Goal: Transaction & Acquisition: Book appointment/travel/reservation

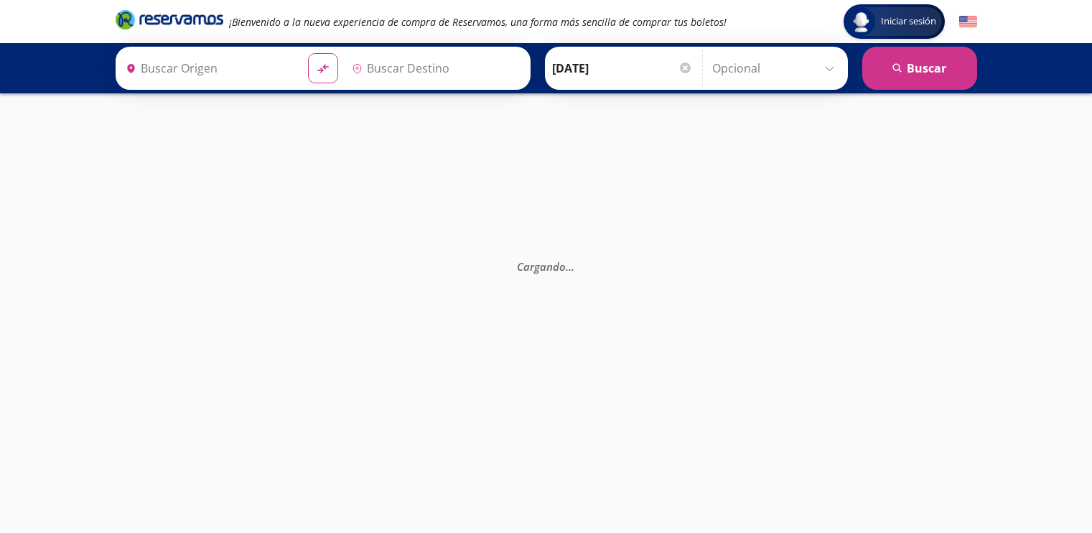
type input "[GEOGRAPHIC_DATA], [GEOGRAPHIC_DATA]"
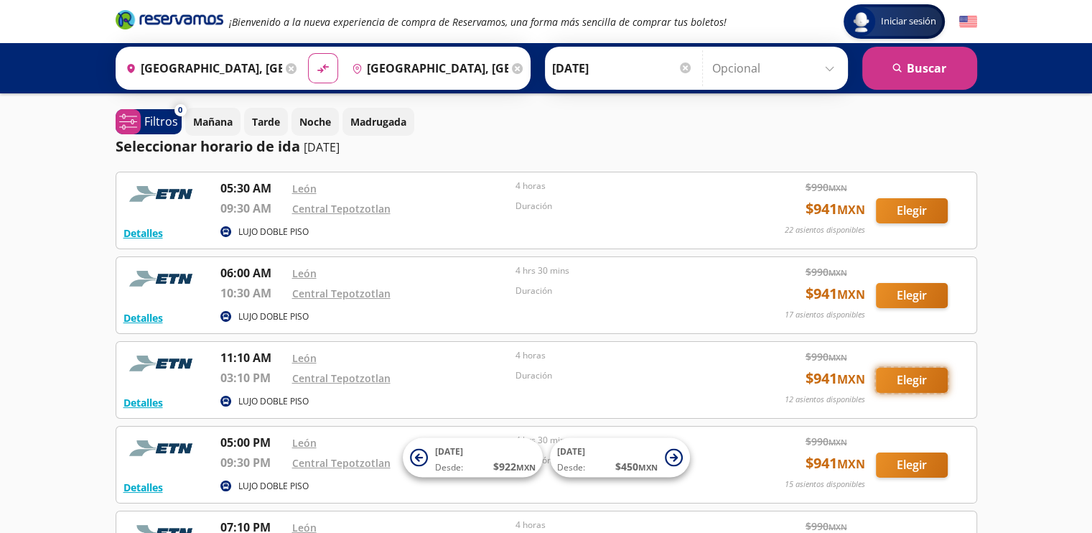
click at [902, 379] on button "Elegir" at bounding box center [912, 380] width 72 height 25
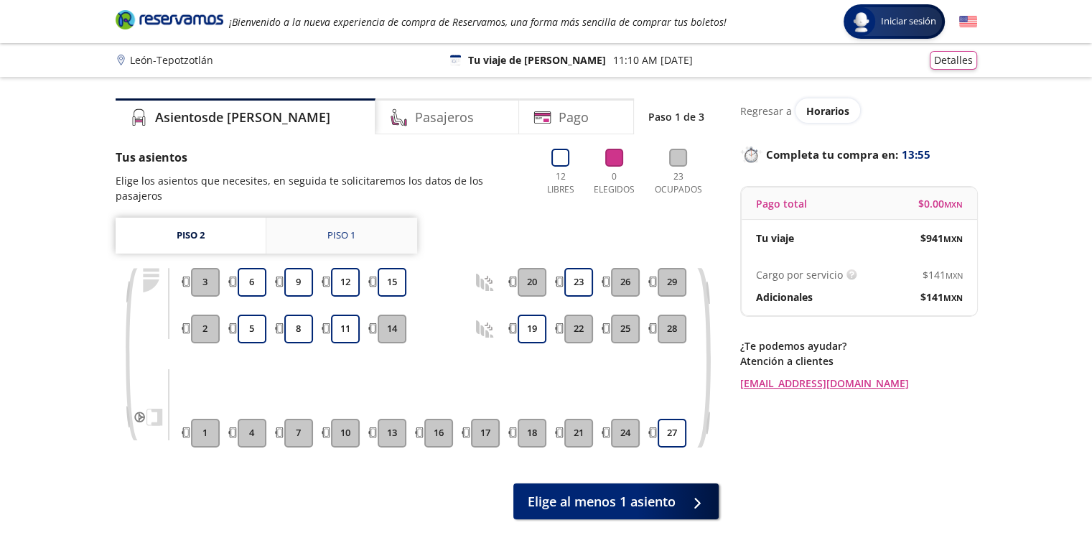
click at [349, 228] on div "Piso 1" at bounding box center [341, 235] width 28 height 14
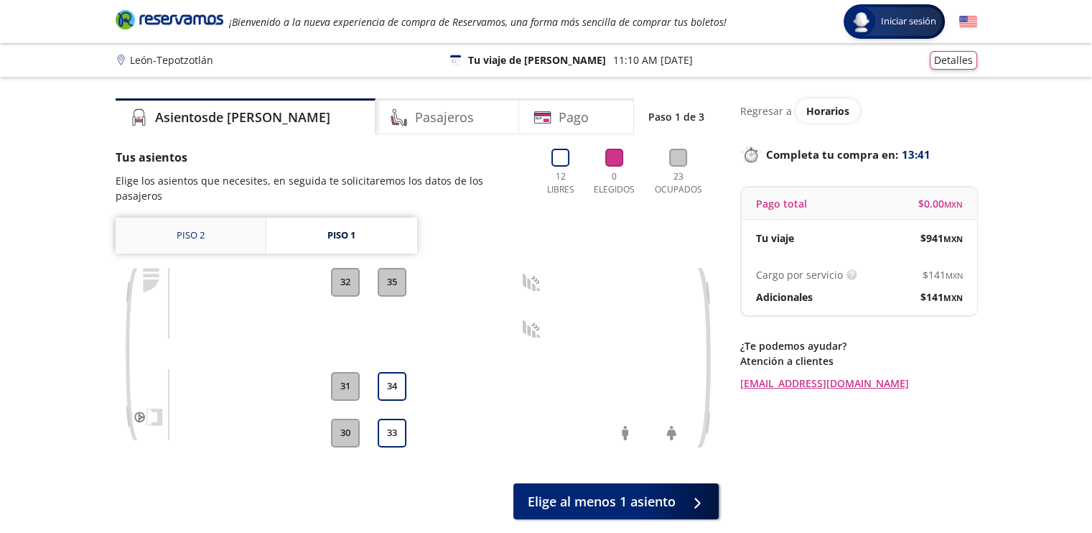
click at [206, 220] on link "Piso 2" at bounding box center [191, 236] width 150 height 36
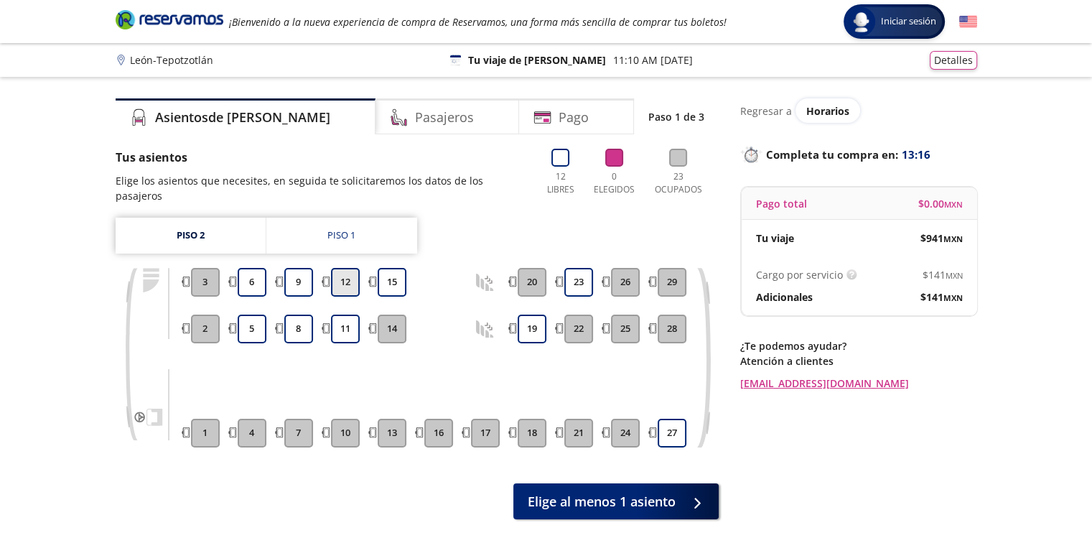
click at [345, 272] on button "12" at bounding box center [345, 282] width 29 height 29
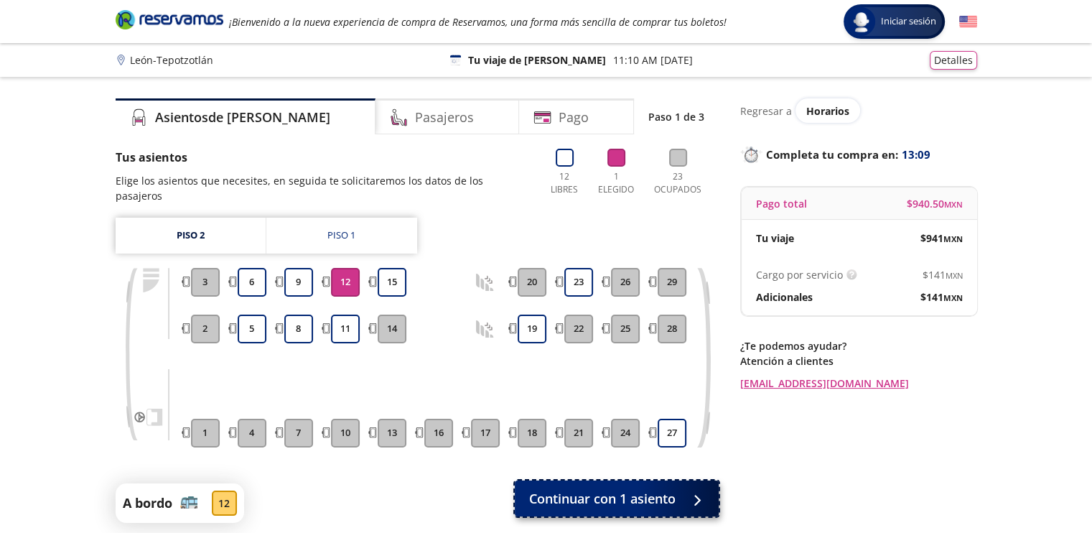
click at [678, 482] on button "Continuar con 1 asiento" at bounding box center [617, 498] width 204 height 36
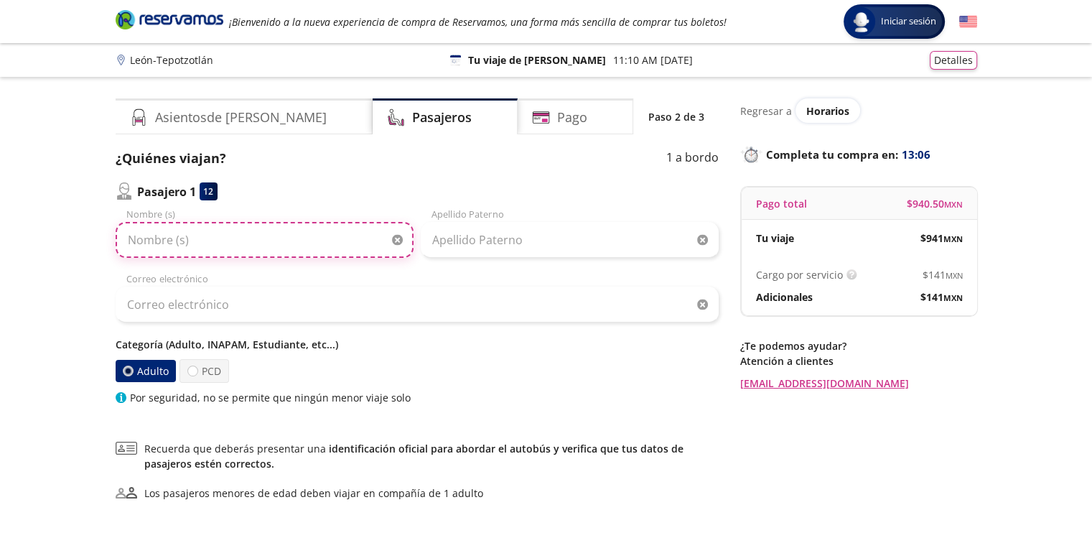
click at [263, 251] on input "Nombre (s)" at bounding box center [265, 240] width 298 height 36
type input "COMERCIAL"
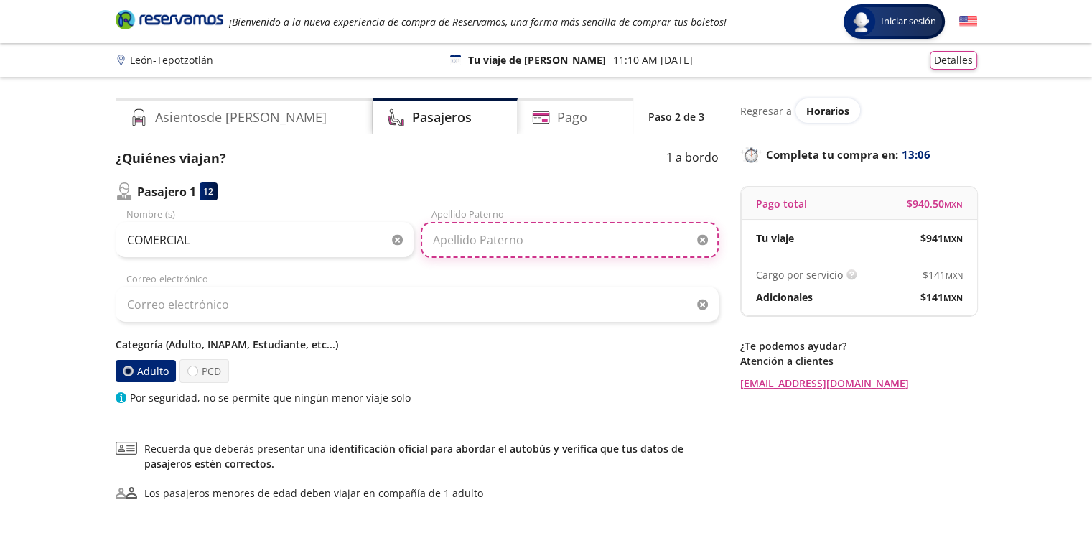
type input "FRESKO"
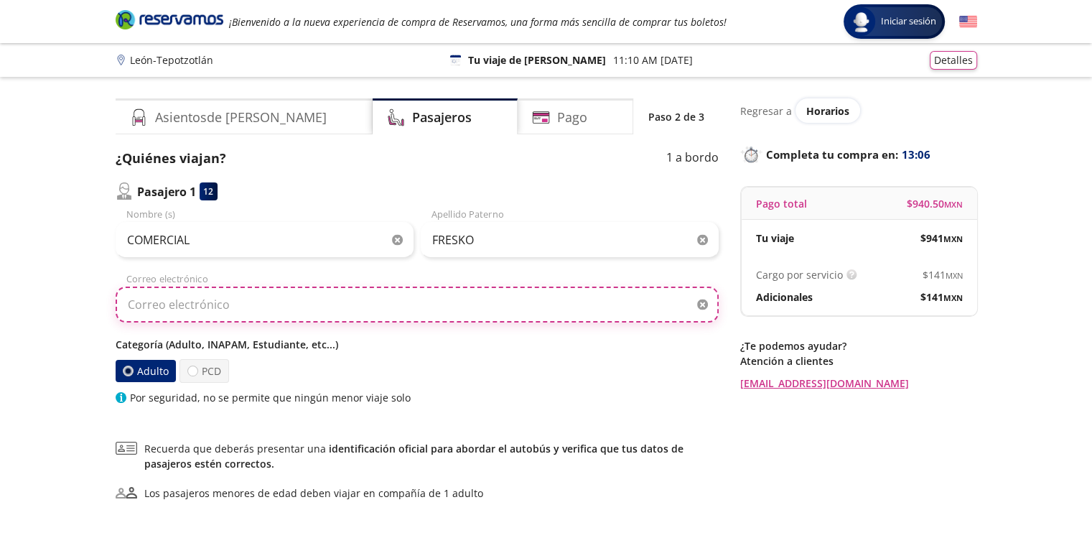
type input "[EMAIL_ADDRESS][DOMAIN_NAME]"
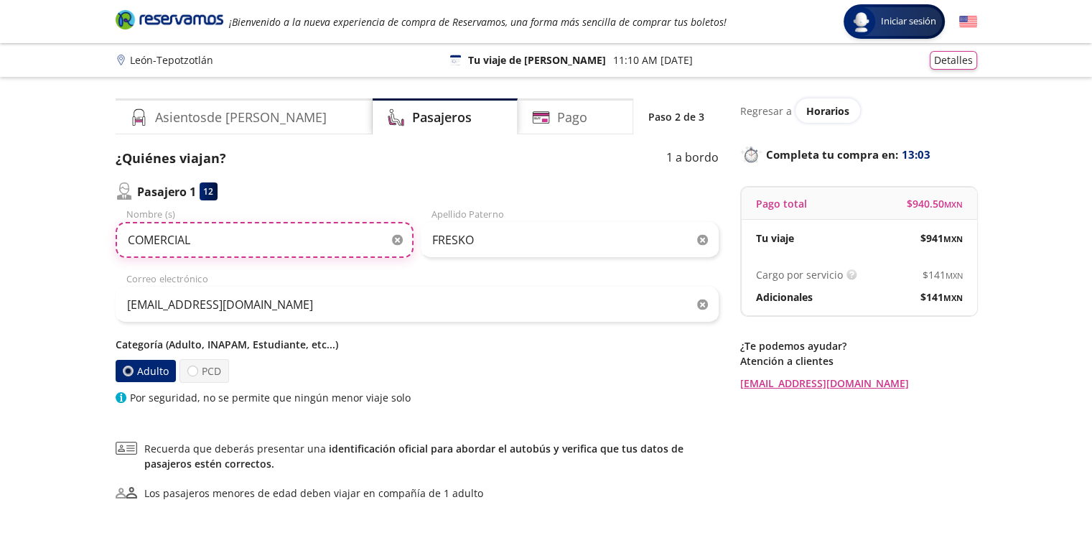
drag, startPoint x: 261, startPoint y: 234, endPoint x: 8, endPoint y: 212, distance: 254.3
click at [3, 212] on div "Group 9 Created with Sketch. Datos para la compra [PERSON_NAME] - Tepotzotlán I…" at bounding box center [546, 332] width 1092 height 665
type input "[PERSON_NAME]"
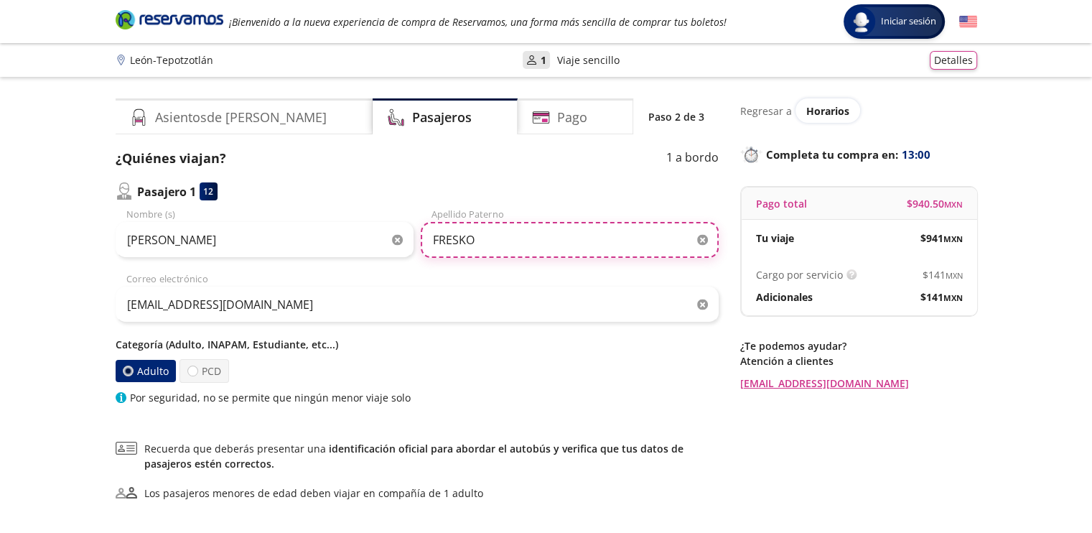
drag, startPoint x: 492, startPoint y: 230, endPoint x: 492, endPoint y: 245, distance: 15.1
click at [492, 232] on input "FRESKO" at bounding box center [570, 240] width 298 height 36
drag, startPoint x: 506, startPoint y: 238, endPoint x: 0, endPoint y: 232, distance: 506.1
click at [0, 233] on div "Group 9 Created with Sketch. Datos para la compra [PERSON_NAME] - Tepotzotlán I…" at bounding box center [546, 332] width 1092 height 665
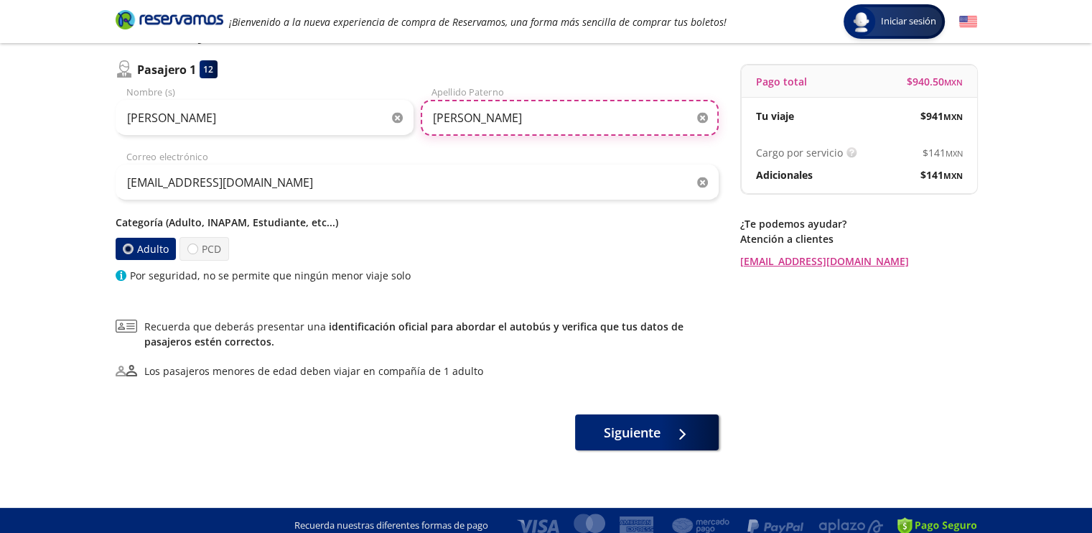
scroll to position [132, 0]
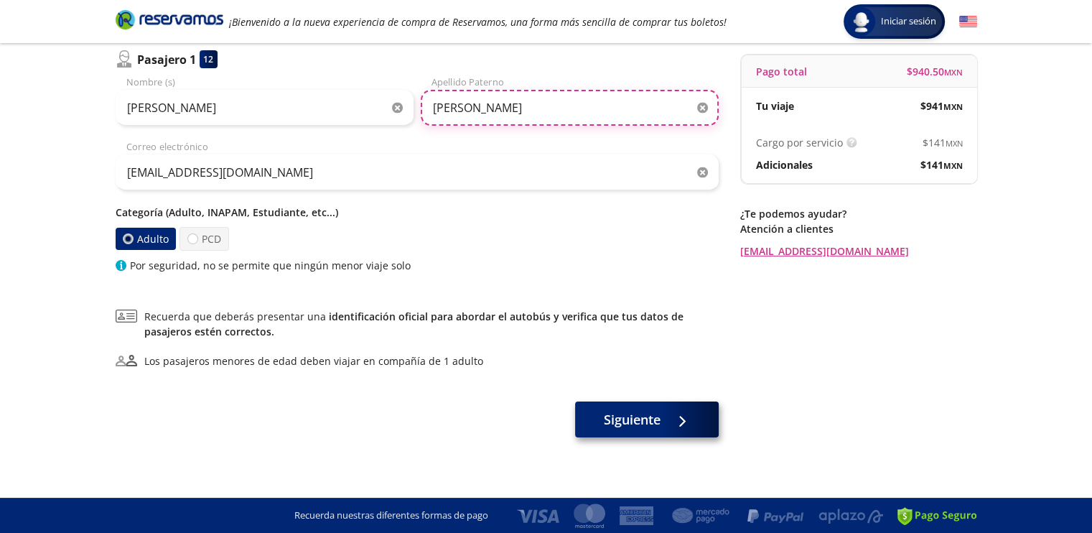
type input "[PERSON_NAME]"
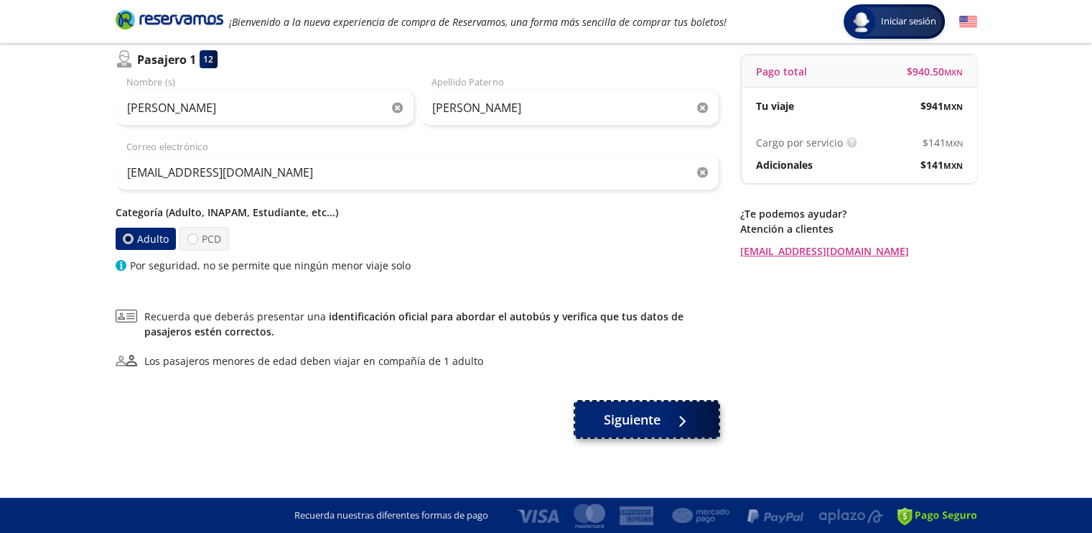
click at [643, 437] on button "Siguiente" at bounding box center [647, 419] width 144 height 36
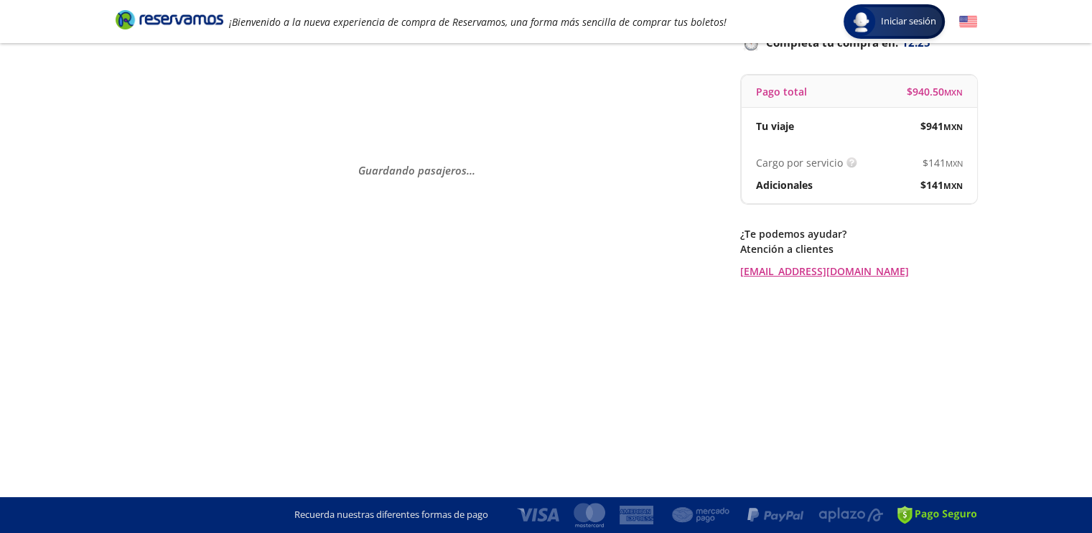
scroll to position [0, 0]
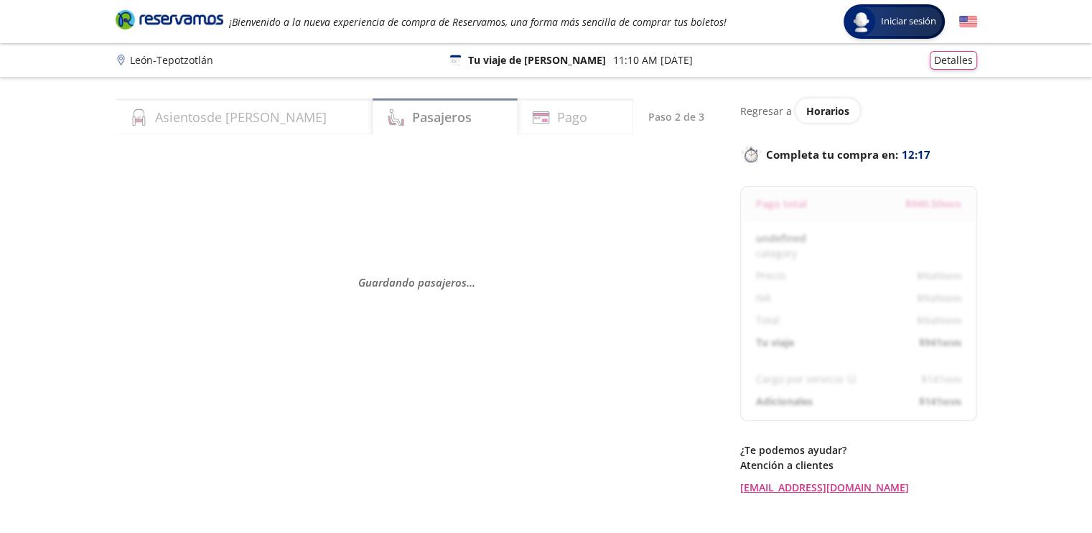
select select "MX"
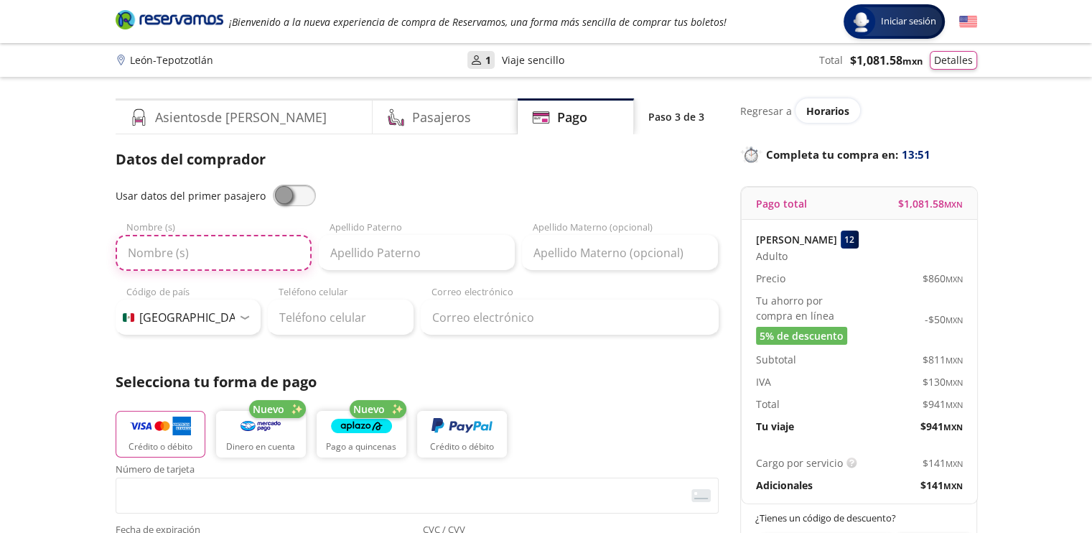
click at [207, 251] on input "Nombre (s)" at bounding box center [214, 253] width 196 height 36
type input "L"
type input "[PERSON_NAME]"
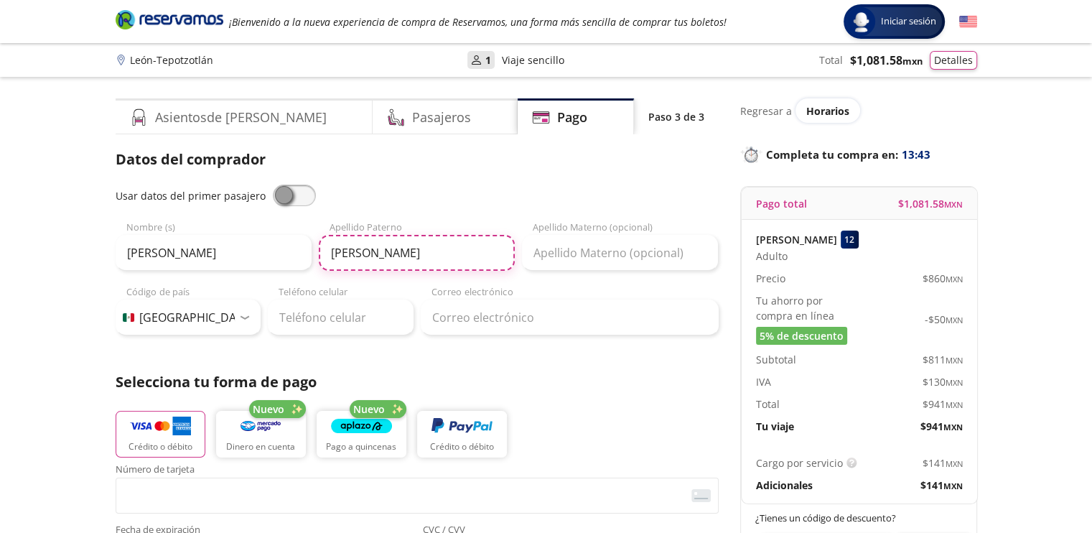
type input "[PERSON_NAME]"
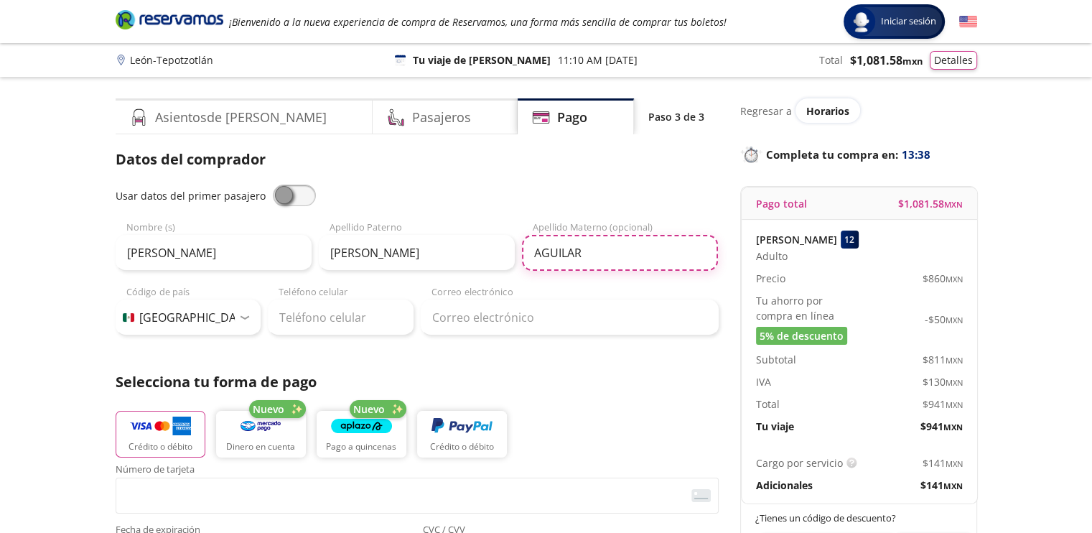
type input "AGUILAR"
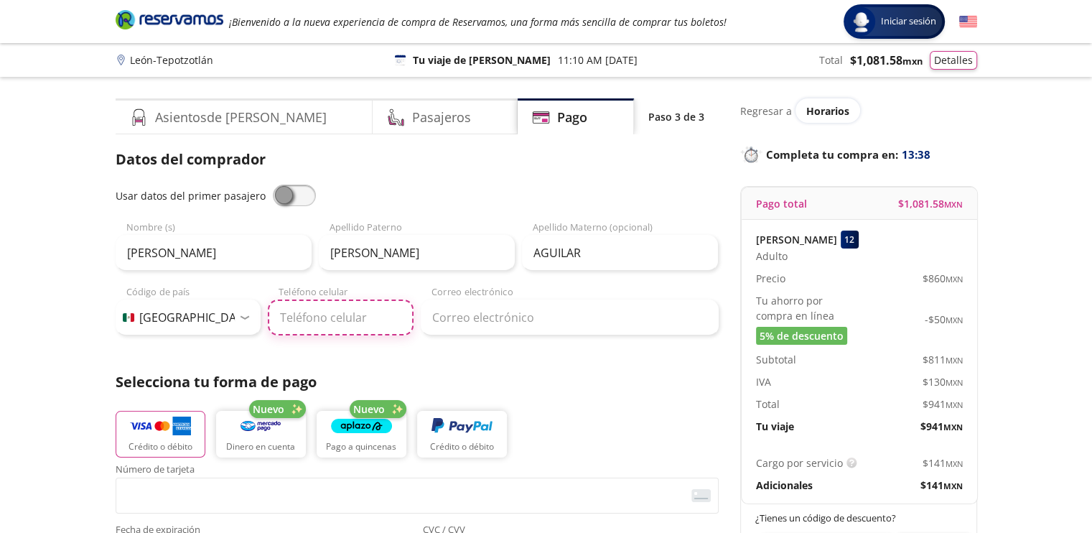
click at [382, 316] on input "Teléfono celular" at bounding box center [341, 317] width 146 height 36
click at [289, 318] on input "551843102" at bounding box center [341, 317] width 146 height 36
type input "55 5184 3102"
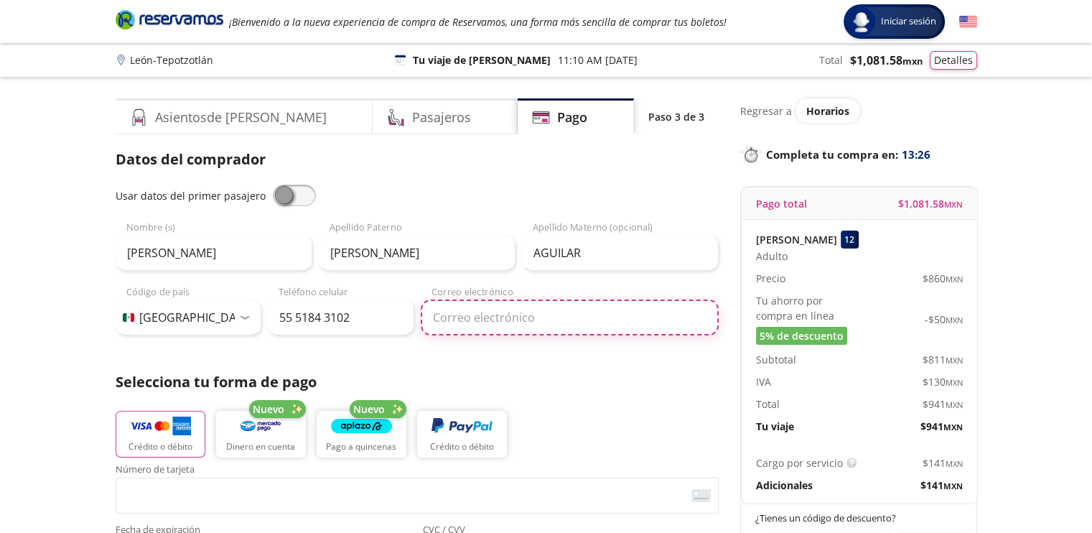
click at [491, 317] on input "Correo electrónico" at bounding box center [570, 317] width 298 height 36
type input "[EMAIL_ADDRESS][DOMAIN_NAME]"
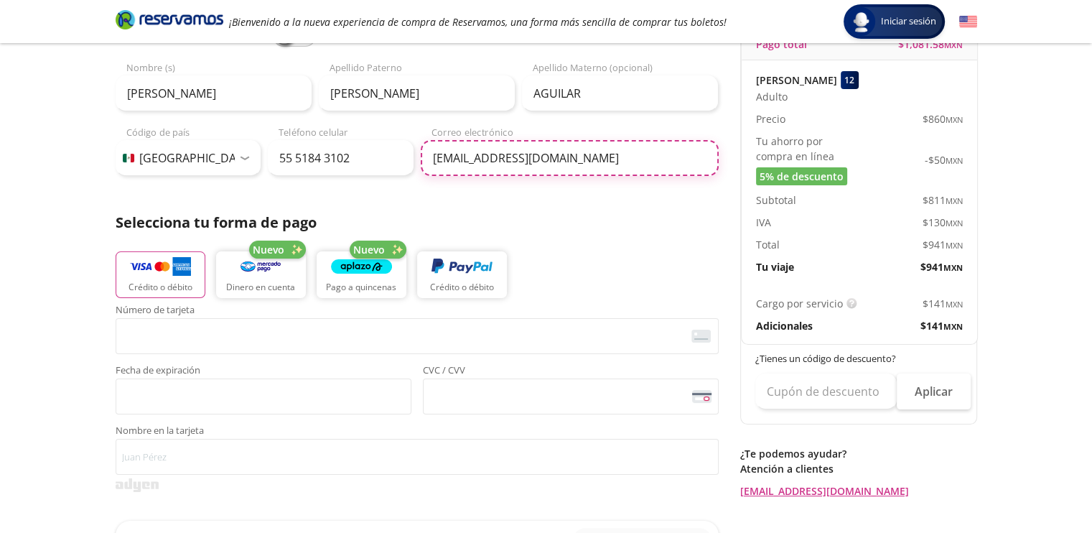
scroll to position [164, 0]
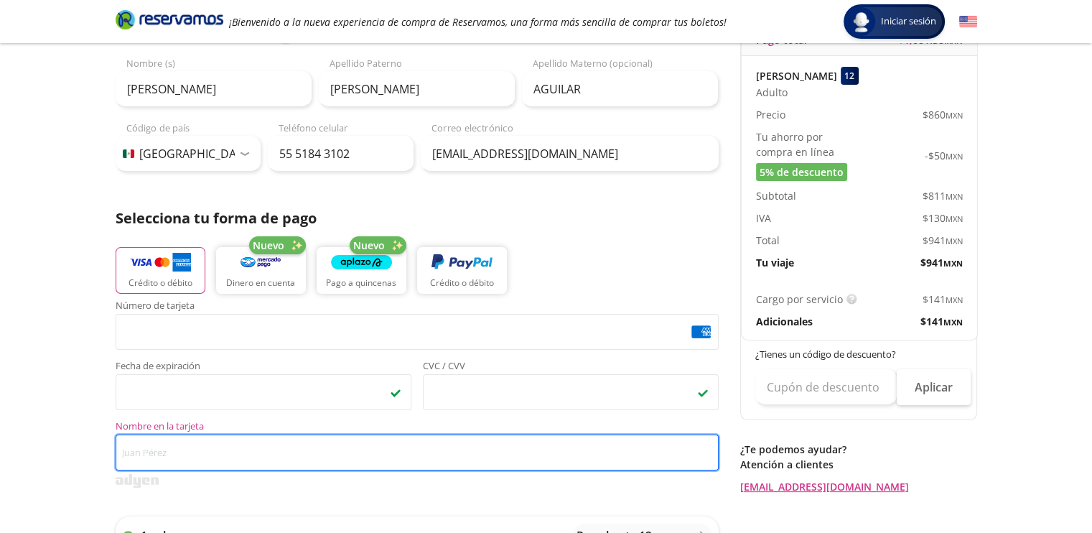
click at [218, 453] on input "Nombre en la tarjeta" at bounding box center [417, 452] width 603 height 36
type input "[PERSON_NAME]"
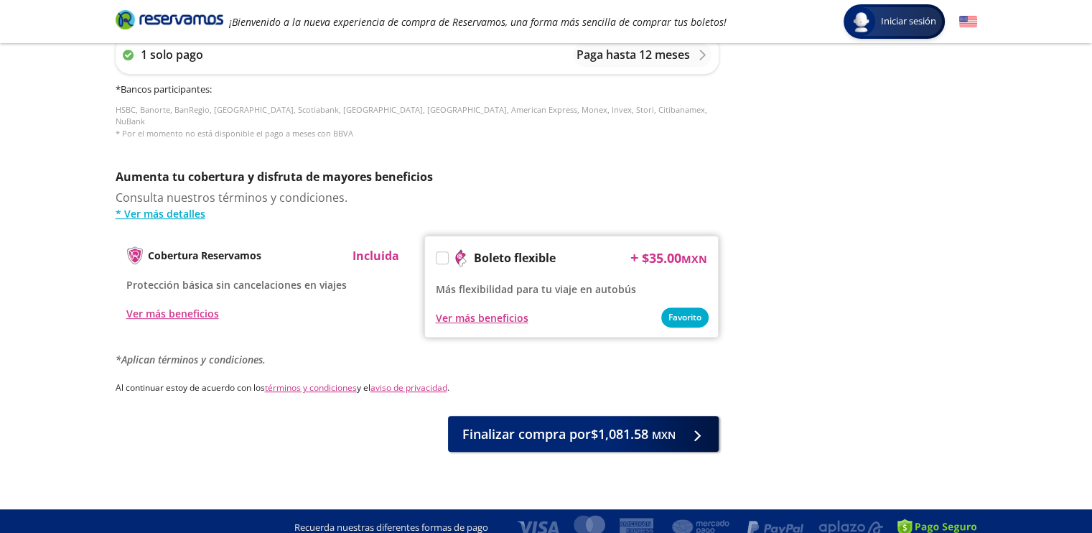
scroll to position [631, 0]
